Goal: Task Accomplishment & Management: Manage account settings

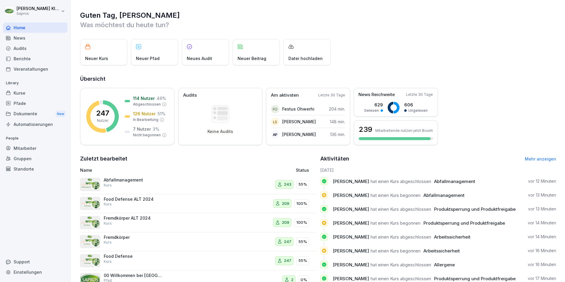
click at [25, 148] on div "Mitarbeiter" at bounding box center [35, 148] width 64 height 10
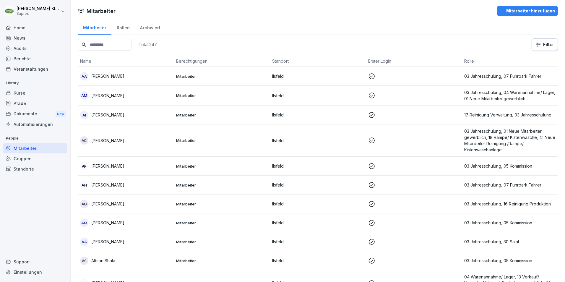
click at [89, 45] on input at bounding box center [105, 45] width 54 height 12
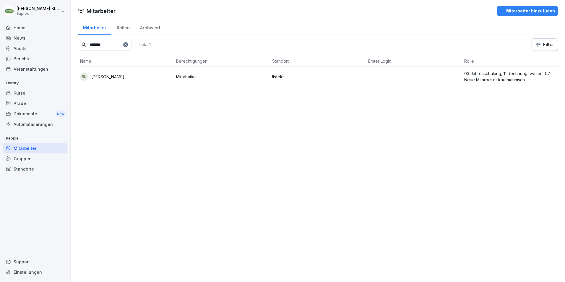
type input "*******"
click at [475, 71] on p "03 Jahresschulung, 11 Rechnungswesen, 02 Neue Mitarbeiter kaufmännisch" at bounding box center [509, 76] width 91 height 12
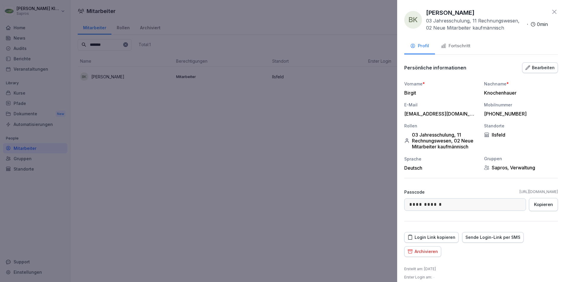
click at [458, 48] on div "Fortschritt" at bounding box center [456, 46] width 30 height 7
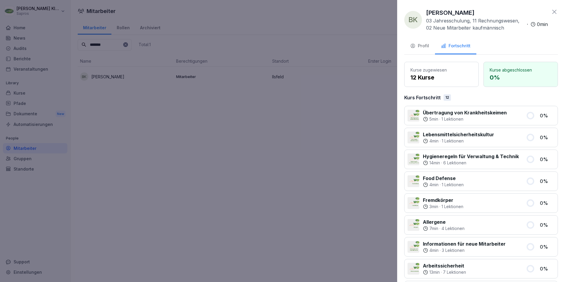
click at [418, 45] on div "Profil" at bounding box center [419, 46] width 19 height 7
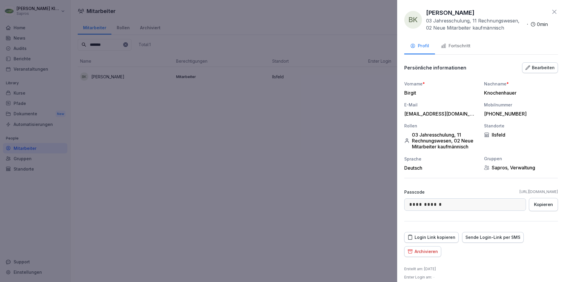
click at [545, 70] on div "Bearbeiten" at bounding box center [539, 67] width 29 height 6
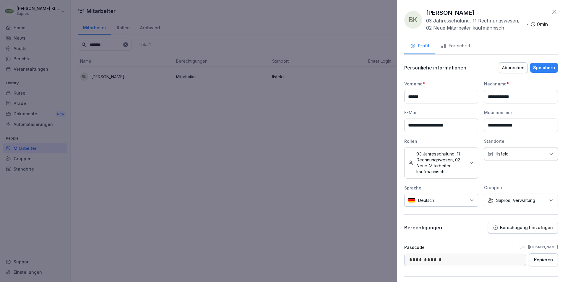
click at [469, 160] on icon at bounding box center [471, 163] width 6 height 6
click at [311, 183] on div at bounding box center [282, 141] width 565 height 282
